Goal: Find specific page/section: Find specific page/section

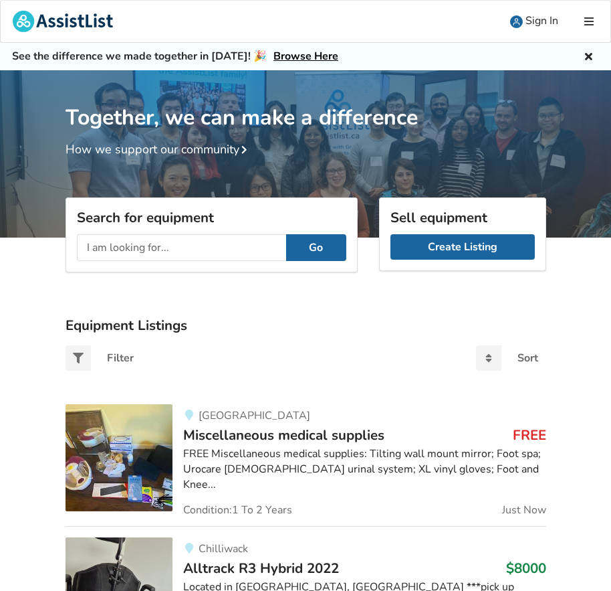
click at [179, 244] on input "text" at bounding box center [181, 247] width 209 height 27
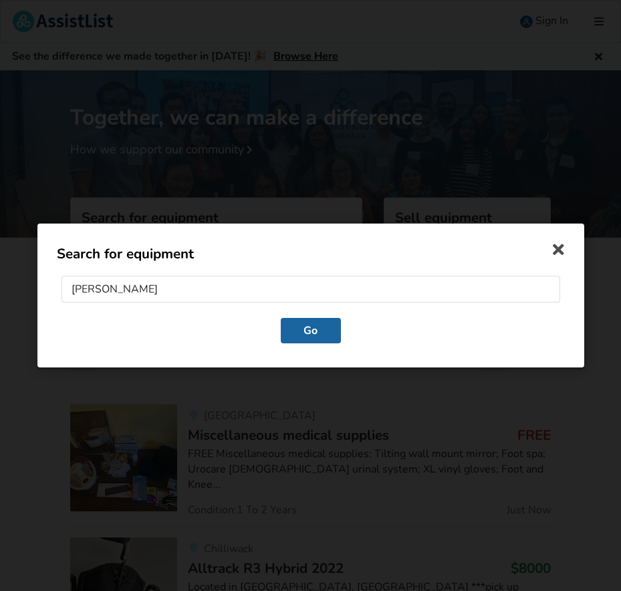
type input "sara steady"
click button "Go" at bounding box center [310, 330] width 60 height 25
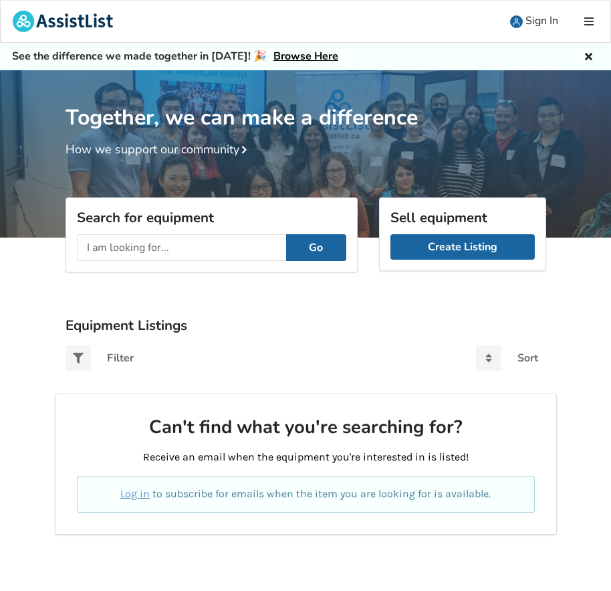
scroll to position [67, 0]
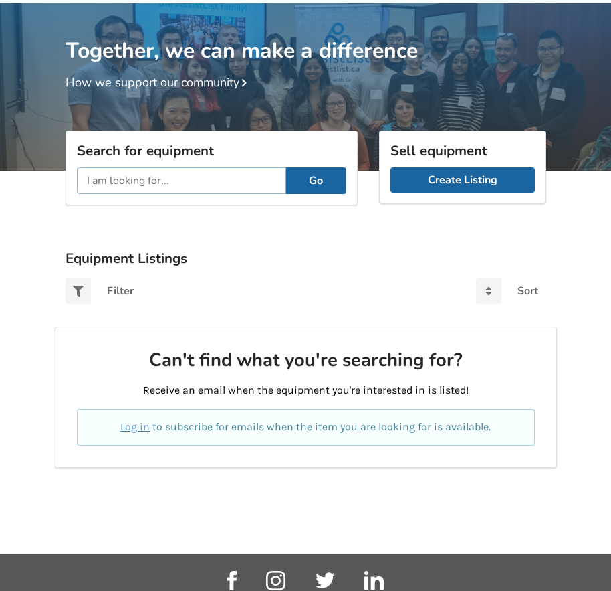
click at [160, 179] on input "text" at bounding box center [181, 180] width 209 height 27
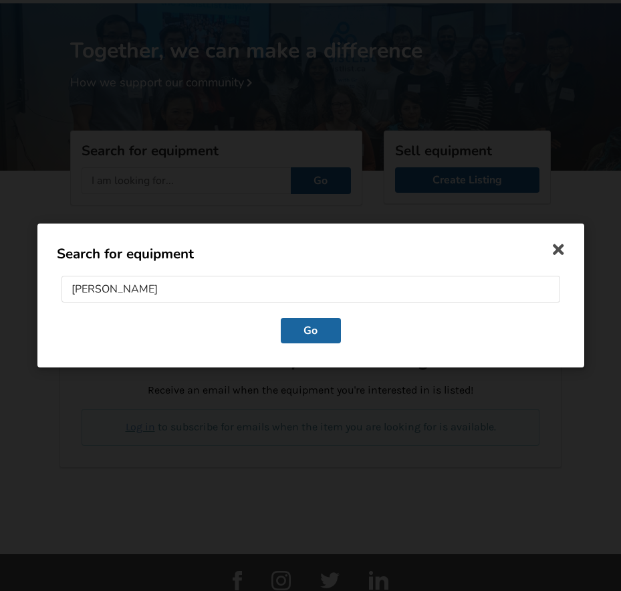
click button "Go" at bounding box center [310, 330] width 60 height 25
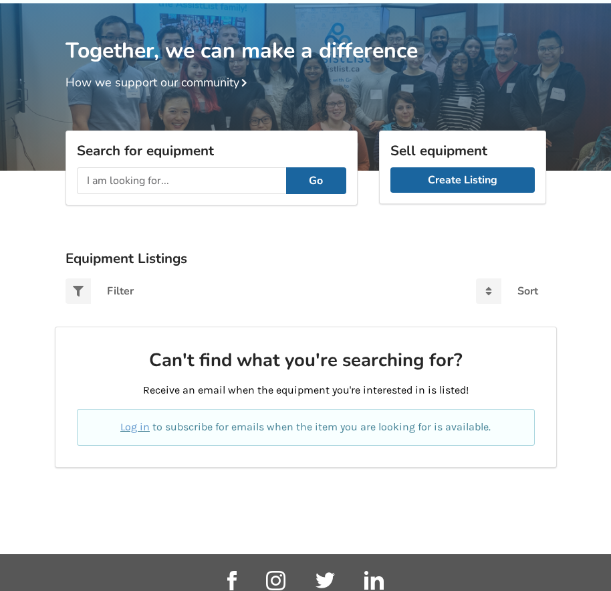
click at [144, 86] on link "How we support our community" at bounding box center [159, 82] width 187 height 16
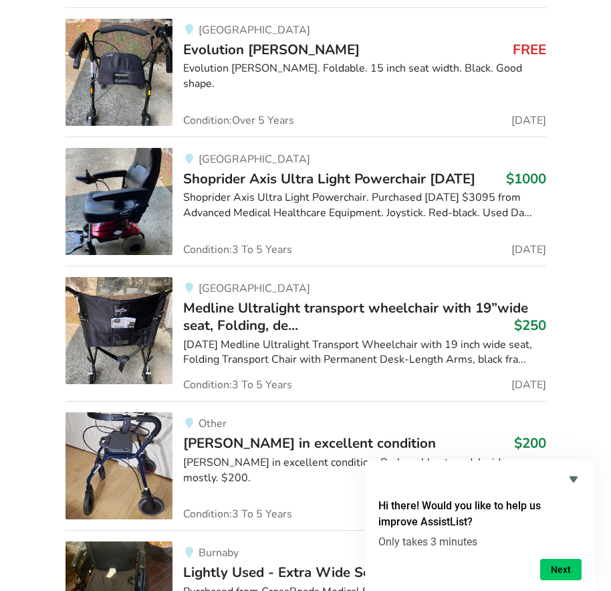
scroll to position [11316, 0]
